Goal: Ask a question

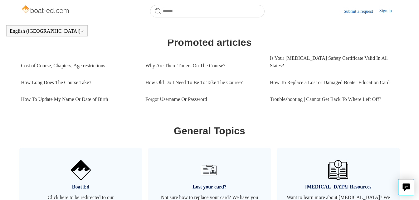
scroll to position [277, 0]
click at [358, 12] on link "Submit a request" at bounding box center [362, 11] width 36 height 7
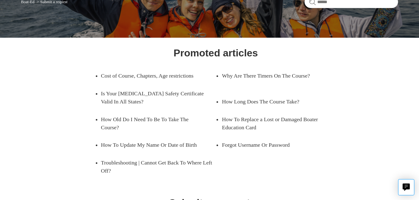
scroll to position [61, 0]
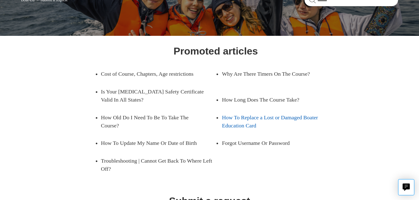
click at [265, 119] on link "How To Replace a Lost or Damaged Boater Education Card" at bounding box center [279, 122] width 115 height 26
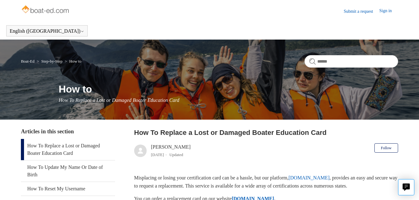
click at [353, 11] on link "Submit a request" at bounding box center [362, 11] width 36 height 7
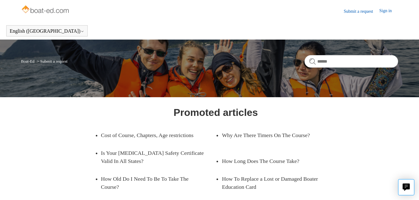
click at [353, 11] on link "Submit a request" at bounding box center [362, 11] width 36 height 7
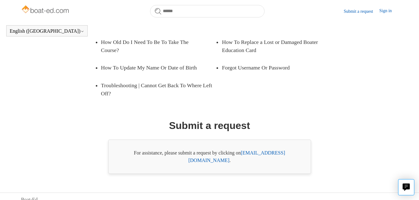
click at [253, 152] on link "support@boat-ed.com" at bounding box center [236, 156] width 97 height 13
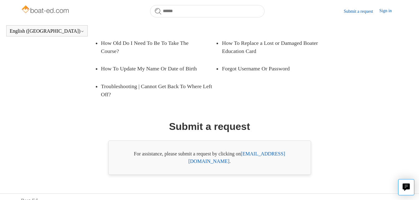
click at [263, 154] on link "support@boat-ed.com" at bounding box center [236, 157] width 97 height 13
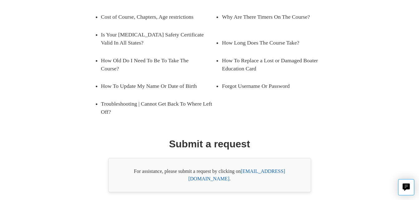
scroll to position [136, 0]
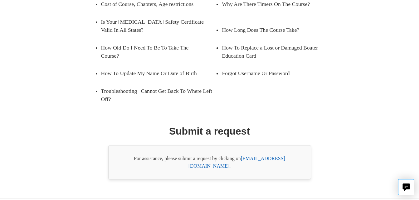
click at [268, 156] on link "support@boat-ed.com" at bounding box center [236, 162] width 97 height 13
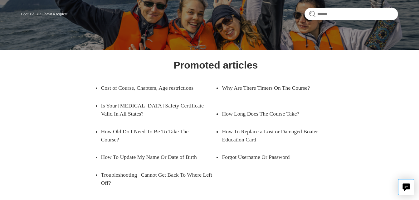
scroll to position [0, 0]
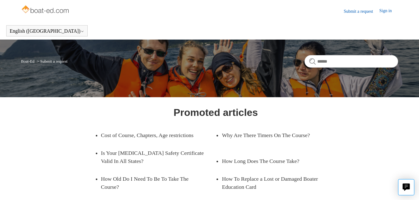
click at [65, 60] on li "Submit a request" at bounding box center [52, 61] width 32 height 5
click at [31, 60] on link "Boat-Ed" at bounding box center [27, 61] width 13 height 5
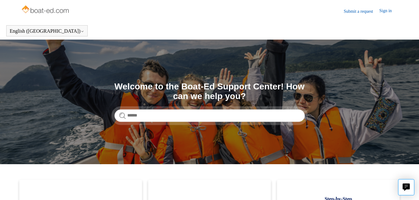
click at [353, 11] on link "Submit a request" at bounding box center [362, 11] width 36 height 7
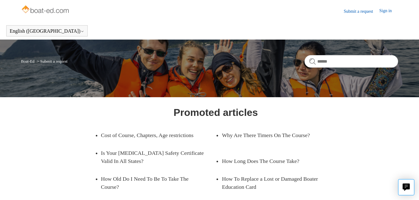
click at [353, 11] on link "Submit a request" at bounding box center [362, 11] width 36 height 7
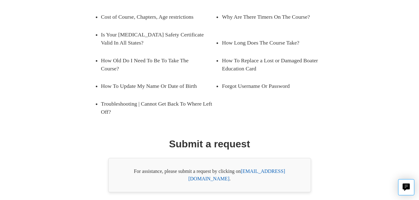
click at [221, 137] on h1 "Submit a request" at bounding box center [209, 144] width 81 height 15
click at [263, 169] on link "[EMAIL_ADDRESS][DOMAIN_NAME]" at bounding box center [236, 175] width 97 height 13
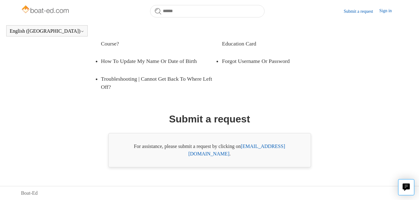
click at [254, 153] on link "[EMAIL_ADDRESS][DOMAIN_NAME]" at bounding box center [236, 150] width 97 height 13
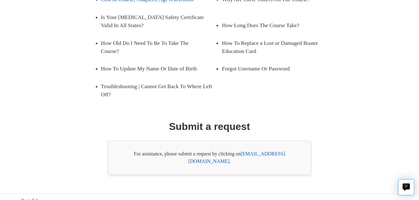
scroll to position [118, 0]
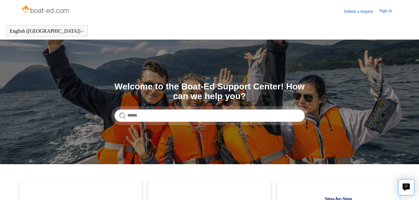
click at [46, 8] on img at bounding box center [46, 10] width 50 height 12
click at [51, 6] on img at bounding box center [46, 10] width 50 height 12
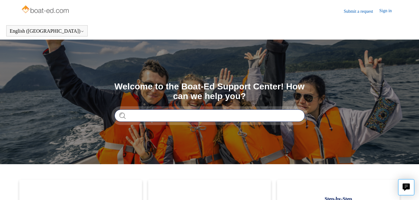
click at [182, 115] on input "Search" at bounding box center [209, 115] width 190 height 12
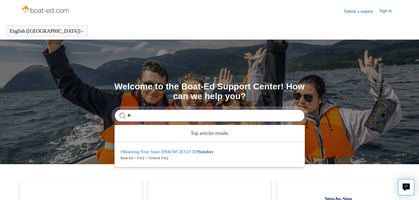
type input "*"
